Goal: Task Accomplishment & Management: Manage account settings

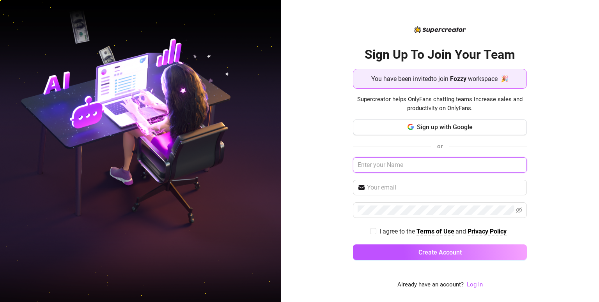
click at [423, 167] on input "text" at bounding box center [440, 165] width 174 height 16
click at [471, 288] on link "Log In" at bounding box center [474, 284] width 16 height 7
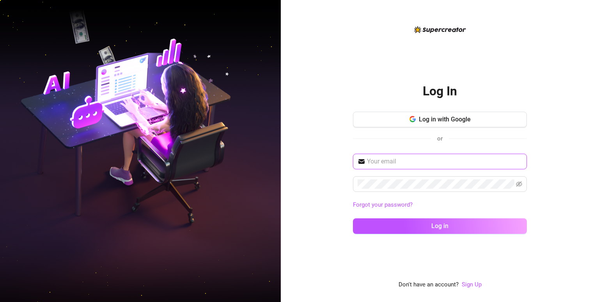
click at [410, 159] on input "text" at bounding box center [444, 161] width 155 height 9
type input "[EMAIL_ADDRESS][DOMAIN_NAME]"
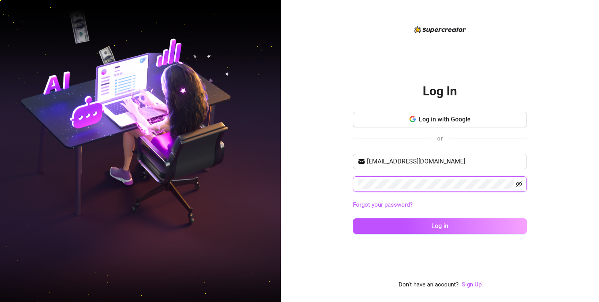
click at [521, 182] on icon "eye-invisible" at bounding box center [519, 184] width 6 height 6
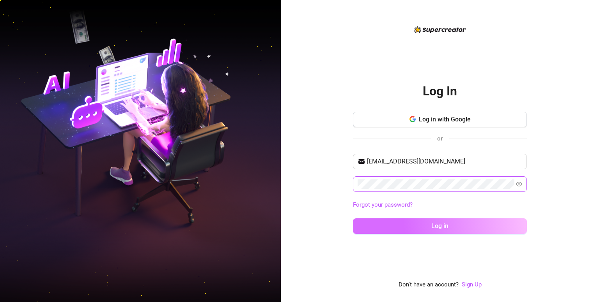
click at [467, 229] on button "Log in" at bounding box center [440, 227] width 174 height 16
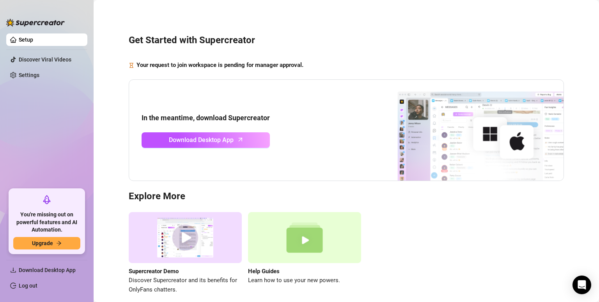
scroll to position [35, 0]
